Goal: Use online tool/utility: Utilize a website feature to perform a specific function

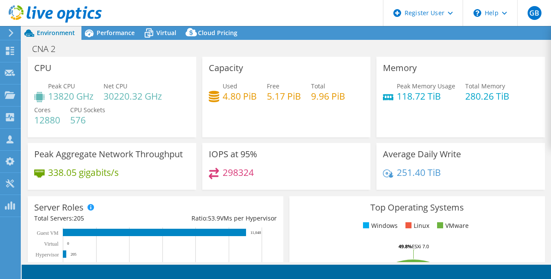
select select "USD"
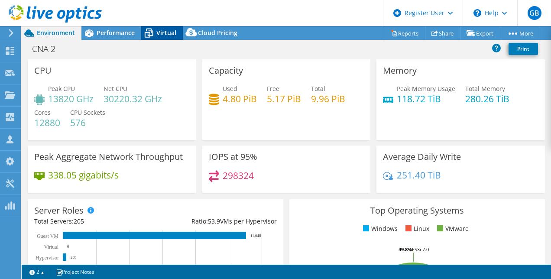
click at [153, 34] on icon at bounding box center [148, 33] width 15 height 15
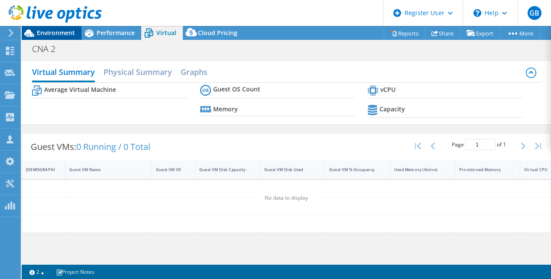
click at [65, 34] on span "Environment" at bounding box center [56, 33] width 38 height 8
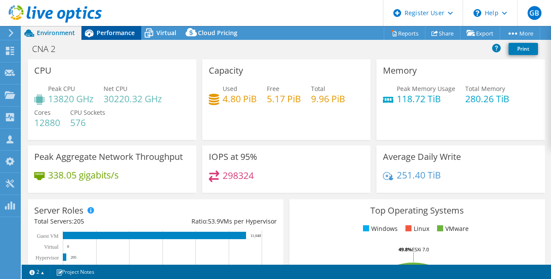
click at [120, 36] on span "Performance" at bounding box center [116, 33] width 38 height 8
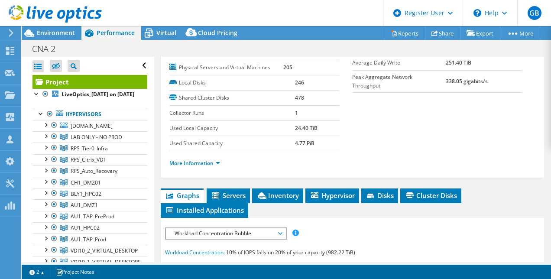
scroll to position [130, 0]
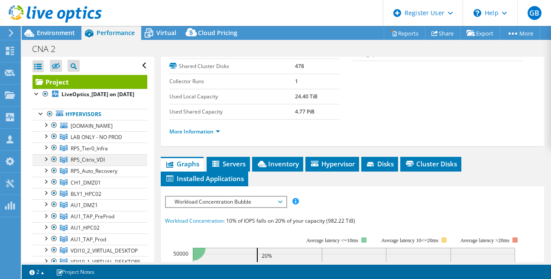
drag, startPoint x: 56, startPoint y: 179, endPoint x: 53, endPoint y: 167, distance: 11.7
click at [56, 176] on div at bounding box center [54, 171] width 9 height 10
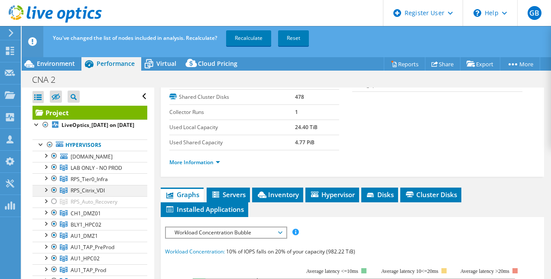
drag, startPoint x: 53, startPoint y: 198, endPoint x: 54, endPoint y: 187, distance: 10.9
click at [54, 196] on div at bounding box center [54, 190] width 9 height 10
click at [54, 184] on div at bounding box center [54, 178] width 9 height 10
click at [53, 173] on div at bounding box center [54, 167] width 9 height 10
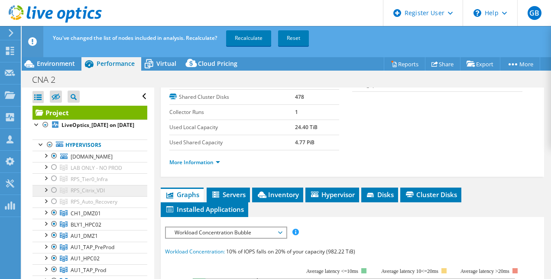
click at [53, 173] on div at bounding box center [54, 167] width 9 height 10
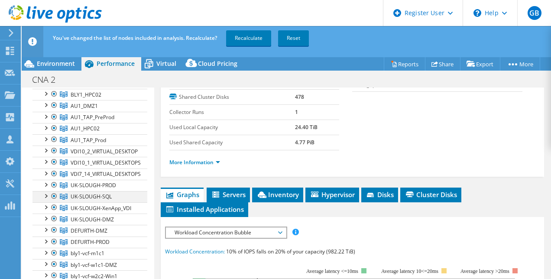
click at [55, 202] on div at bounding box center [54, 196] width 9 height 10
click at [52, 190] on div at bounding box center [54, 185] width 9 height 10
click at [55, 179] on div at bounding box center [54, 174] width 9 height 10
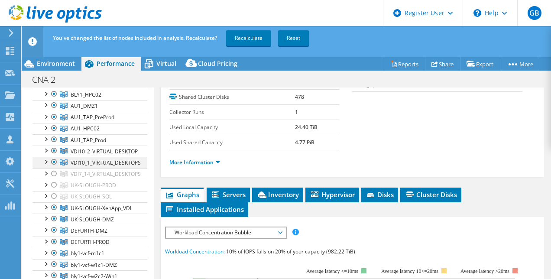
click at [55, 167] on div at bounding box center [54, 162] width 9 height 10
click at [54, 156] on div at bounding box center [54, 151] width 9 height 10
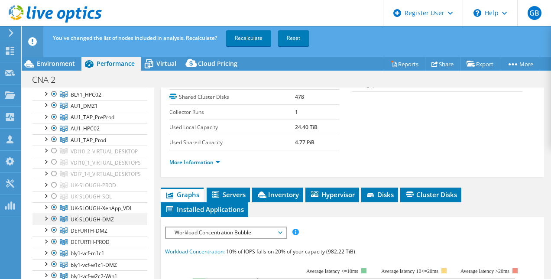
click at [54, 213] on div at bounding box center [54, 207] width 9 height 10
click at [54, 224] on div at bounding box center [54, 219] width 9 height 10
click at [55, 235] on div at bounding box center [54, 230] width 9 height 10
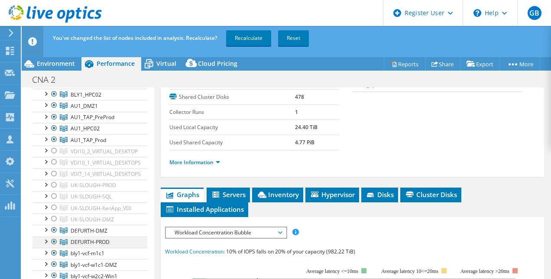
click at [55, 247] on div at bounding box center [54, 242] width 9 height 10
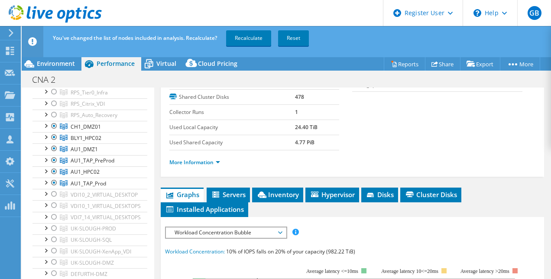
scroll to position [43, 0]
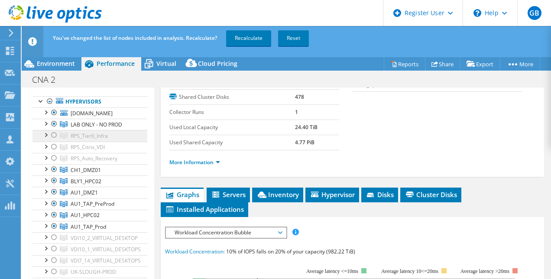
drag, startPoint x: 54, startPoint y: 134, endPoint x: 97, endPoint y: 146, distance: 45.1
click at [54, 129] on div at bounding box center [54, 124] width 9 height 10
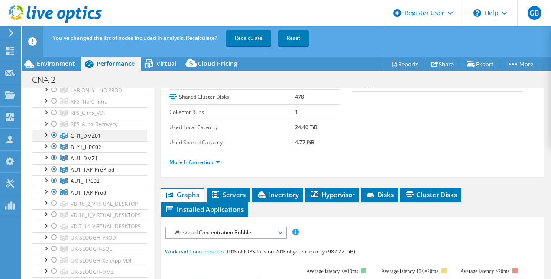
scroll to position [87, 0]
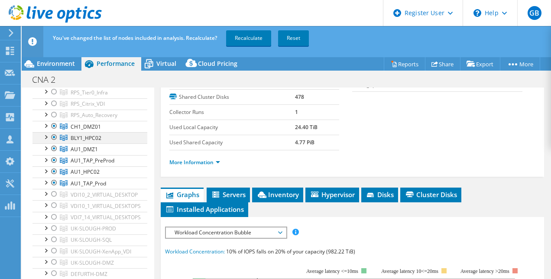
drag, startPoint x: 54, startPoint y: 134, endPoint x: 55, endPoint y: 145, distance: 10.8
click at [54, 131] on div at bounding box center [54, 126] width 9 height 10
click at [55, 143] on div at bounding box center [54, 137] width 9 height 10
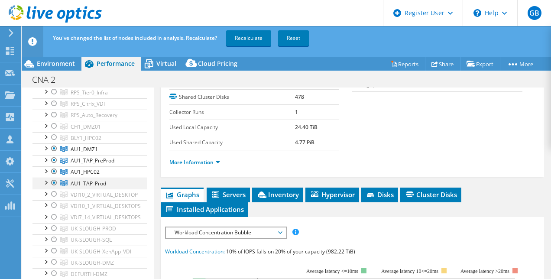
drag, startPoint x: 54, startPoint y: 168, endPoint x: 56, endPoint y: 190, distance: 21.8
click at [54, 166] on div at bounding box center [54, 160] width 9 height 10
click at [54, 177] on div at bounding box center [54, 171] width 9 height 10
click at [56, 188] on div at bounding box center [54, 183] width 9 height 10
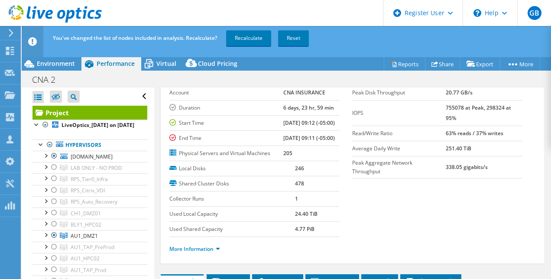
scroll to position [0, 0]
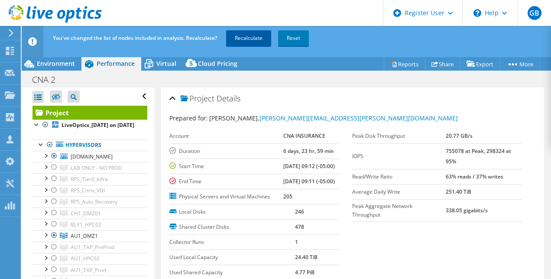
click at [251, 38] on link "Recalculate" at bounding box center [248, 38] width 45 height 16
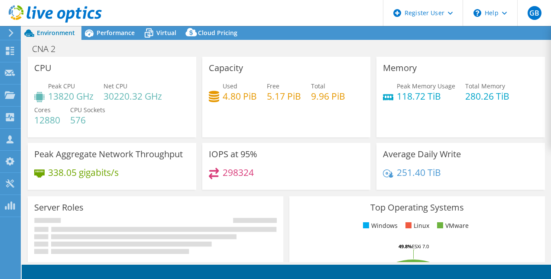
select select "USD"
